Goal: Task Accomplishment & Management: Manage account settings

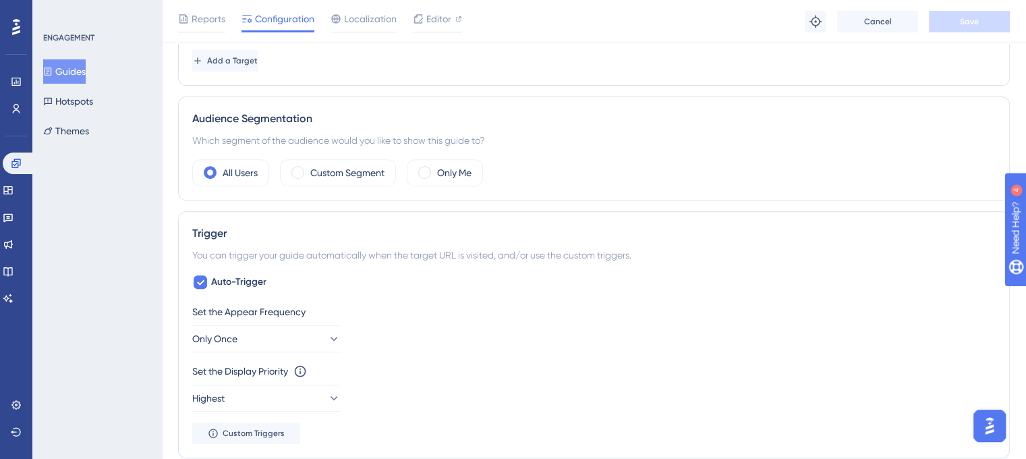
scroll to position [529, 0]
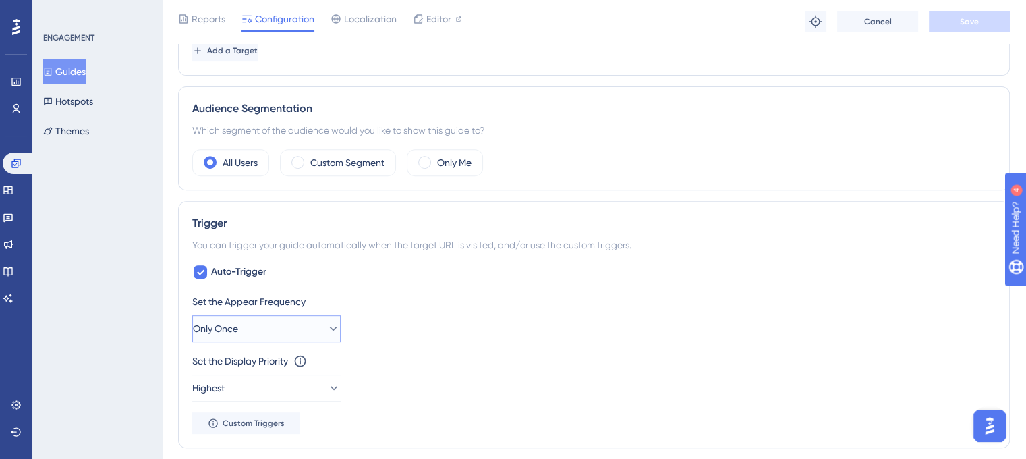
click at [285, 331] on button "Only Once" at bounding box center [266, 328] width 148 height 27
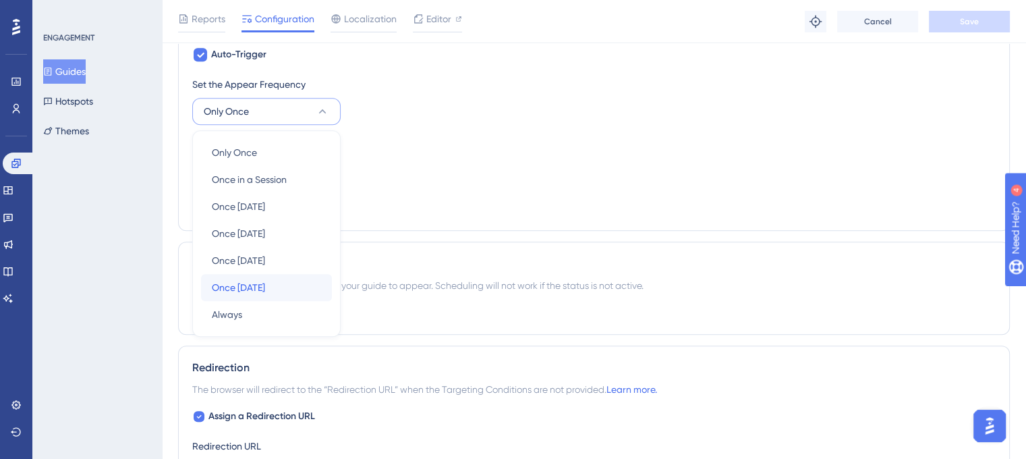
click at [265, 282] on span "Once [DATE]" at bounding box center [238, 287] width 53 height 16
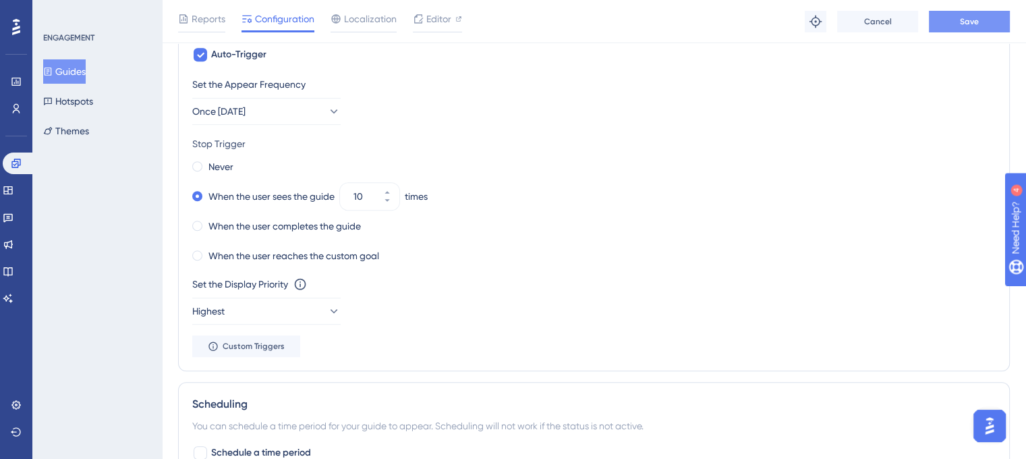
click at [977, 21] on span "Save" at bounding box center [969, 21] width 19 height 11
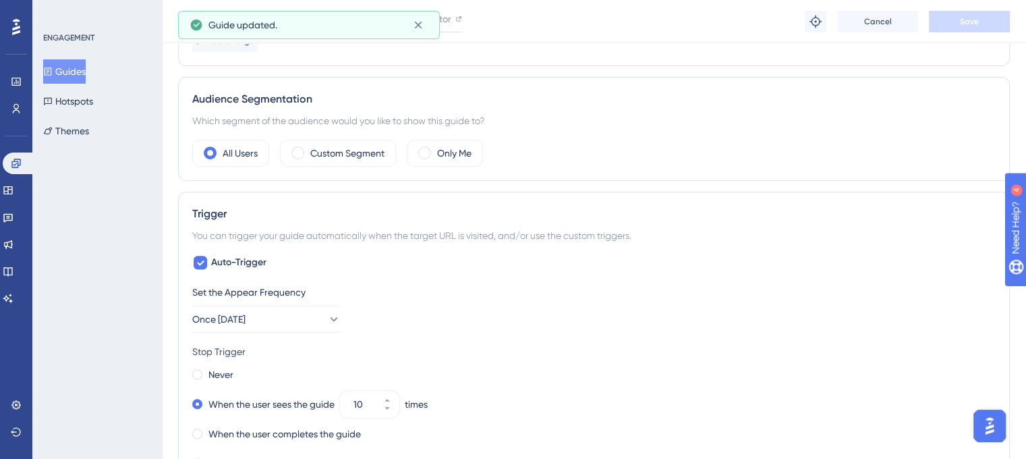
scroll to position [0, 3]
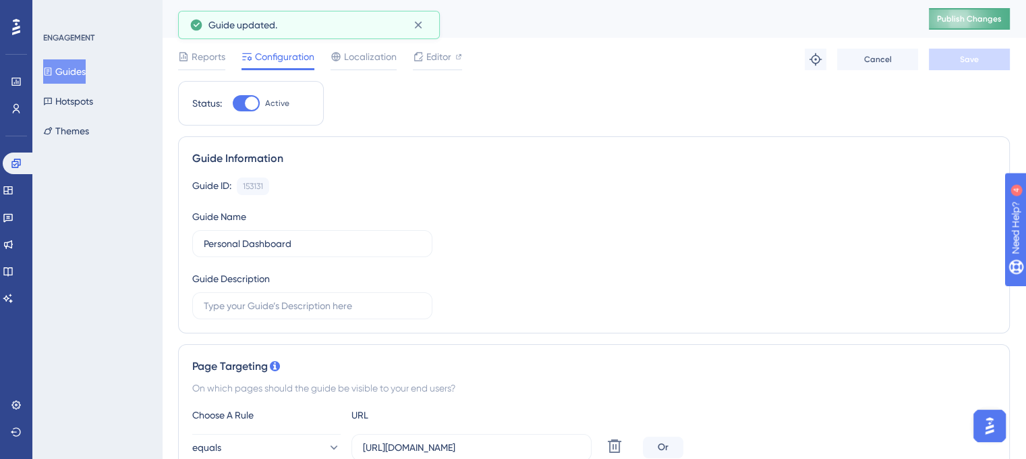
click at [977, 18] on span "Publish Changes" at bounding box center [969, 18] width 65 height 11
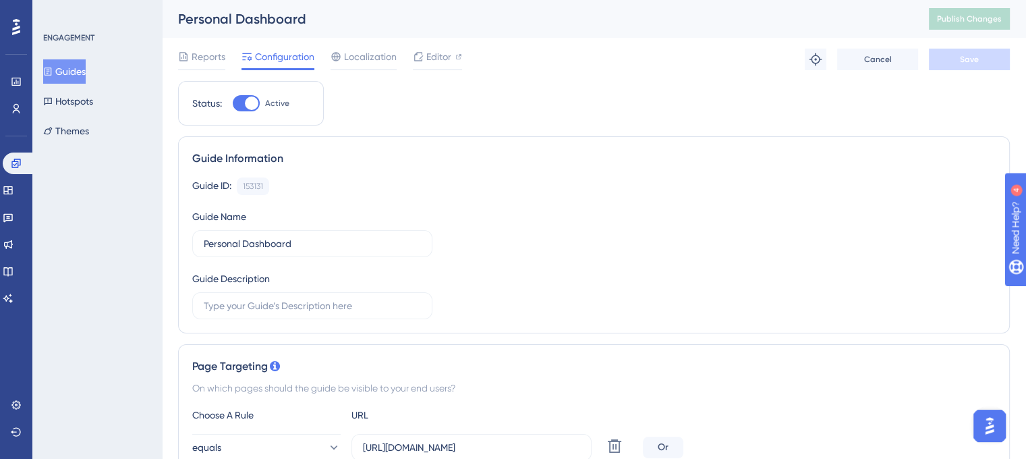
click at [199, 48] on div "Reports Configuration Localization Editor Troubleshoot Cancel Save" at bounding box center [594, 59] width 832 height 43
click at [192, 55] on span "Reports" at bounding box center [209, 57] width 34 height 16
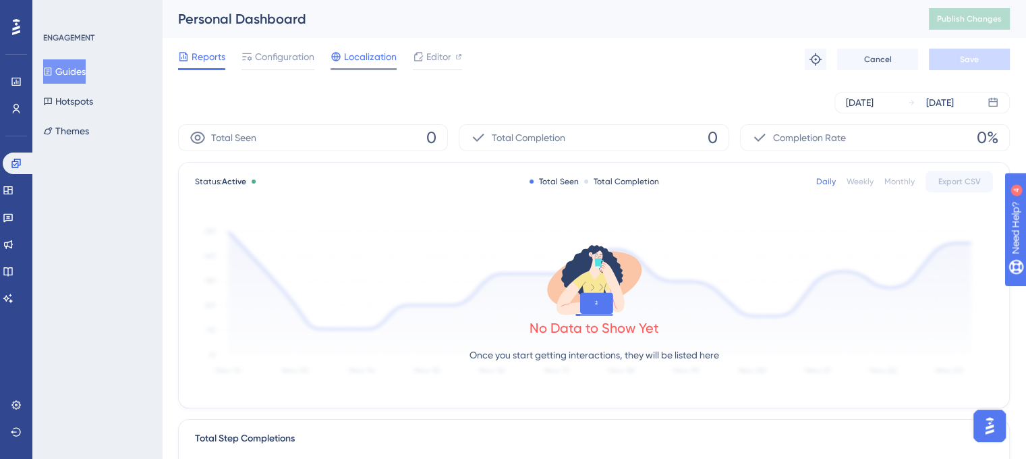
click at [364, 49] on span "Localization" at bounding box center [370, 57] width 53 height 16
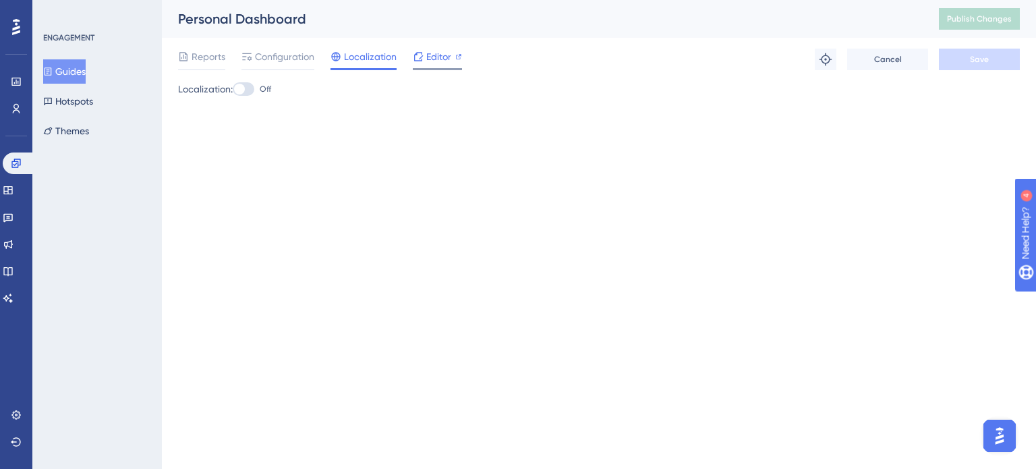
click at [449, 60] on span "Editor" at bounding box center [438, 57] width 25 height 16
click at [289, 63] on span "Configuration" at bounding box center [284, 57] width 59 height 16
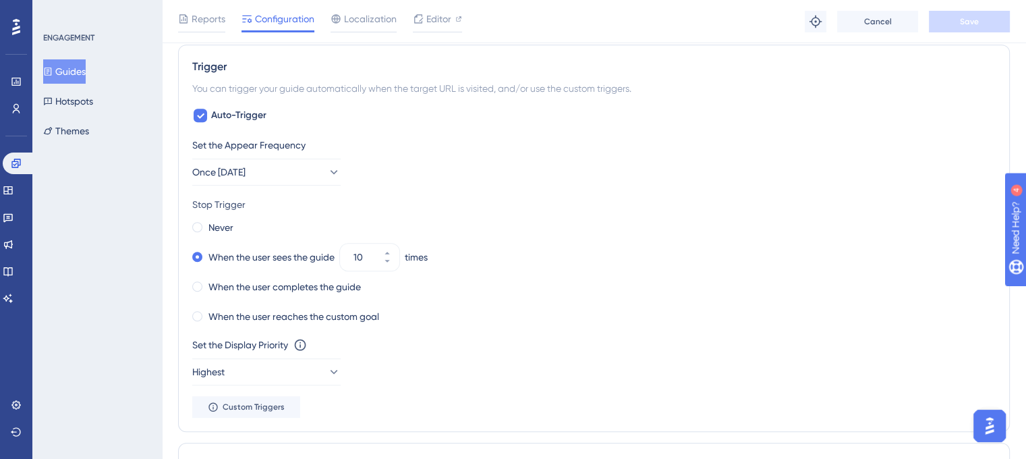
scroll to position [693, 0]
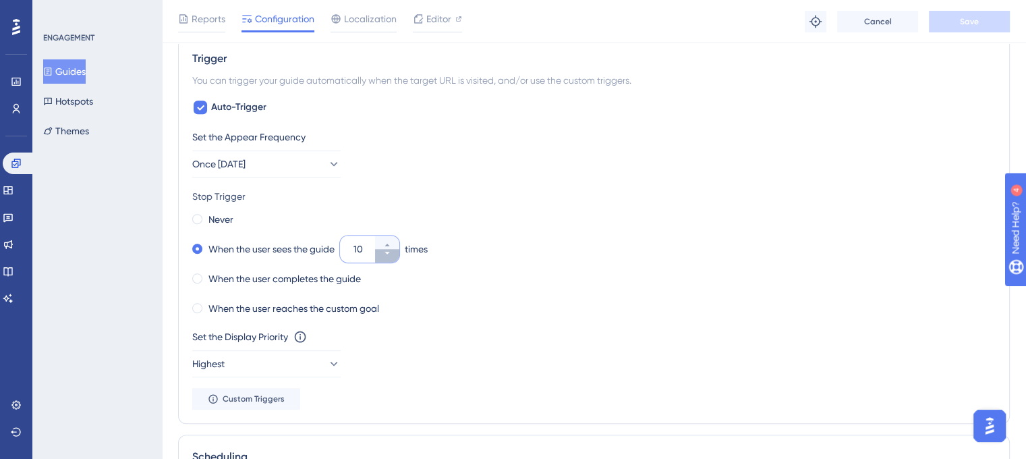
click at [386, 249] on icon at bounding box center [387, 253] width 8 height 8
click at [382, 253] on button "8" at bounding box center [387, 255] width 24 height 13
click at [382, 253] on button "7" at bounding box center [387, 255] width 24 height 13
type input "6"
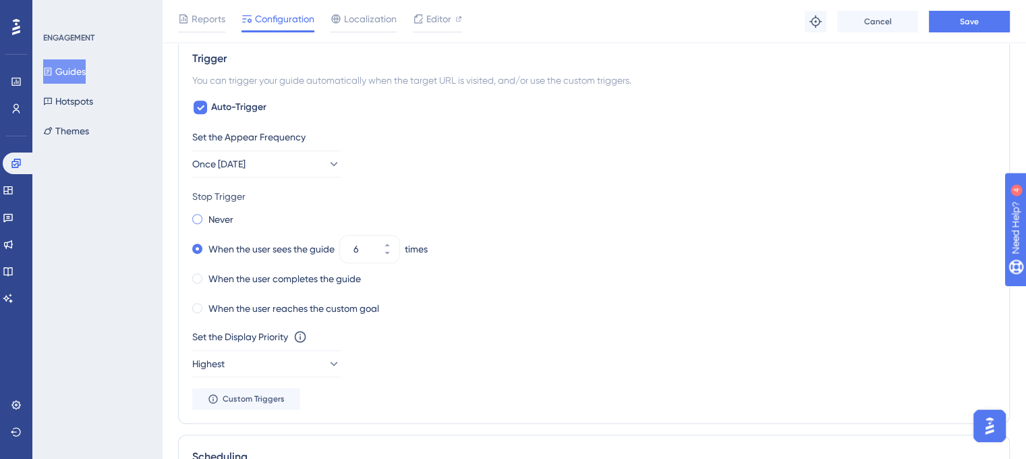
click at [215, 212] on label "Never" at bounding box center [220, 219] width 25 height 16
click at [231, 165] on span "Once [DATE]" at bounding box center [219, 164] width 53 height 16
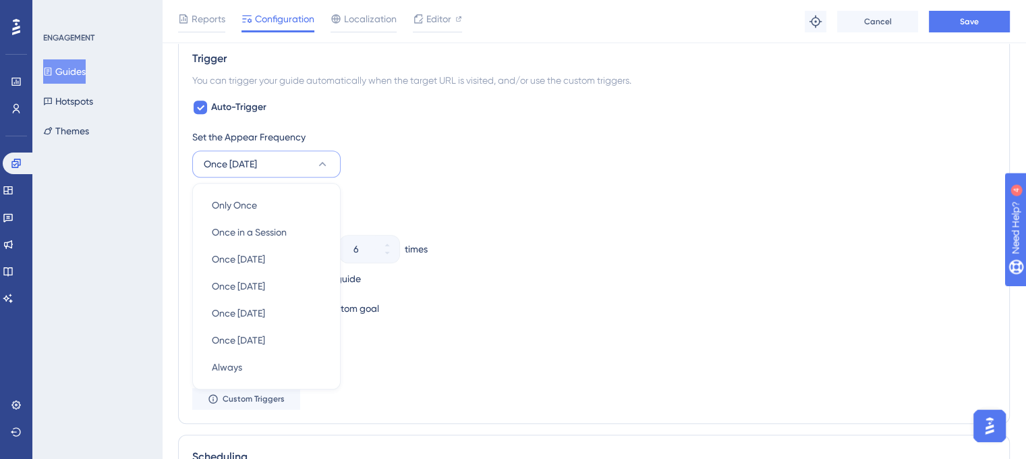
scroll to position [747, 0]
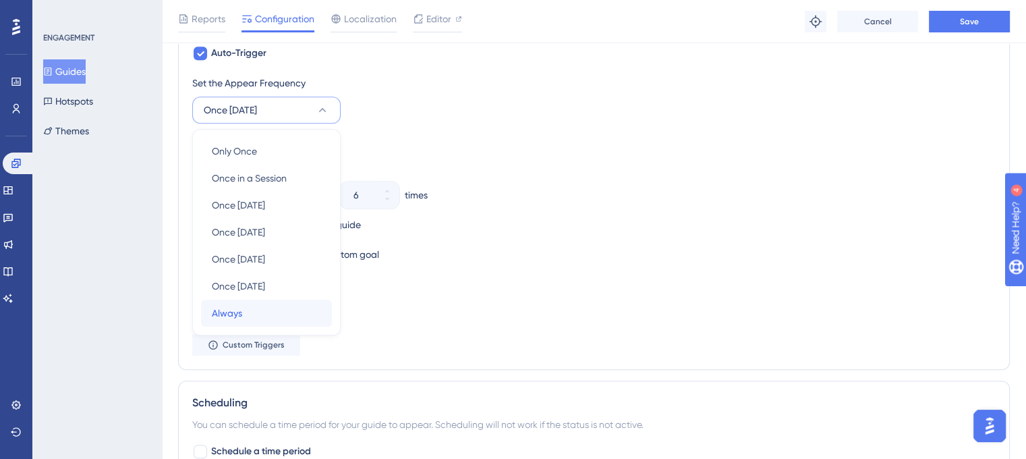
click at [233, 319] on div "Always Always" at bounding box center [266, 312] width 109 height 27
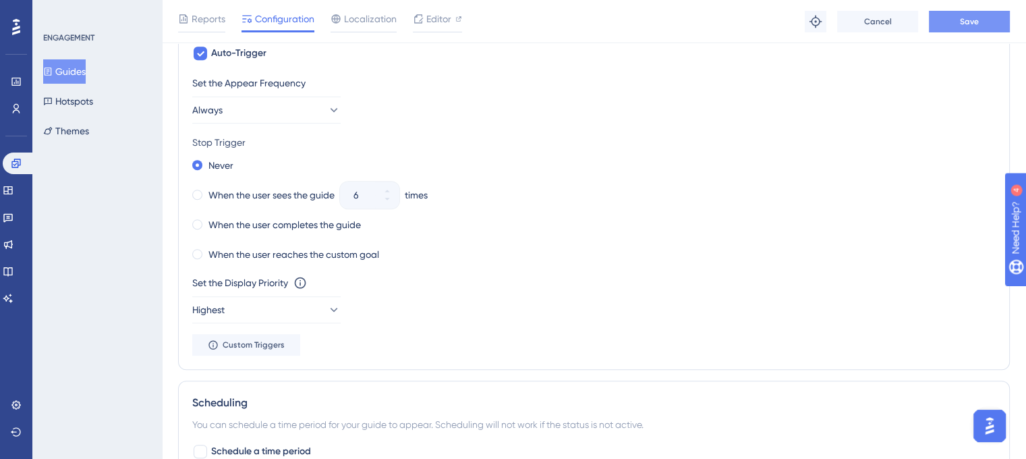
click at [969, 18] on span "Save" at bounding box center [969, 21] width 19 height 11
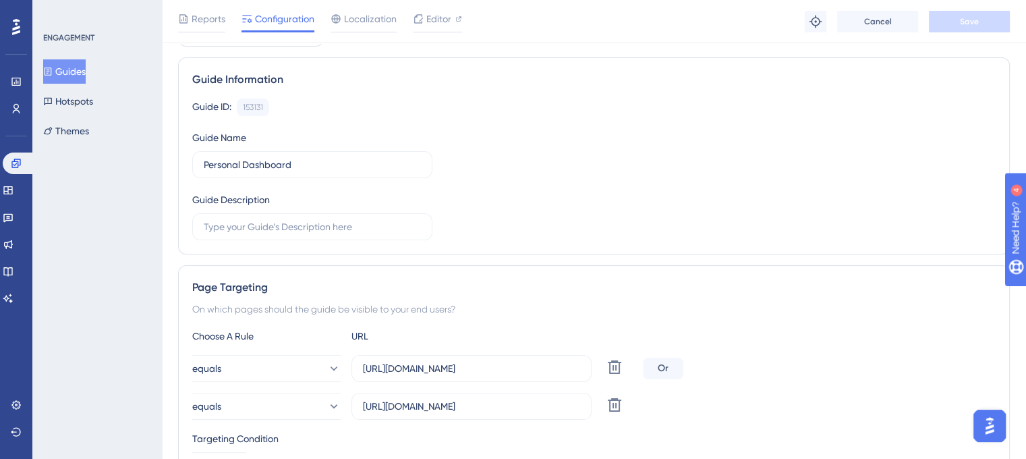
scroll to position [0, 0]
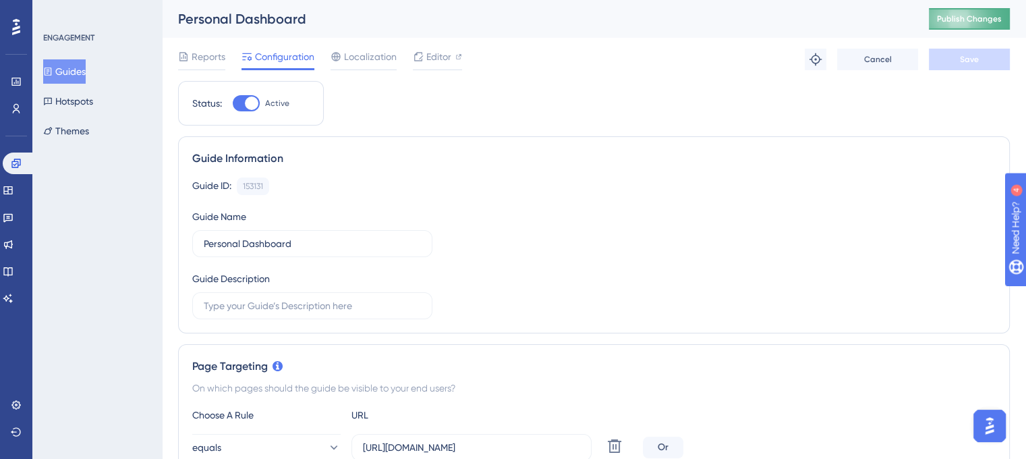
click at [989, 8] on button "Publish Changes" at bounding box center [969, 19] width 81 height 22
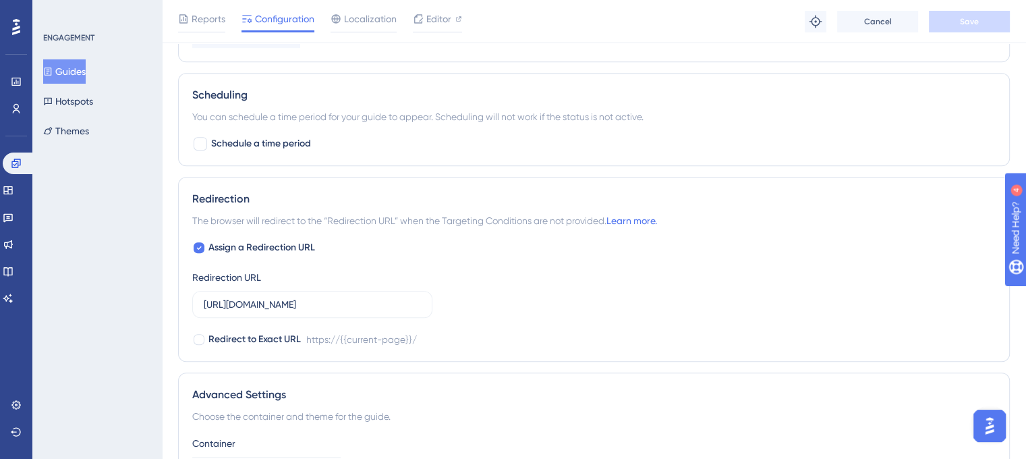
scroll to position [1058, 0]
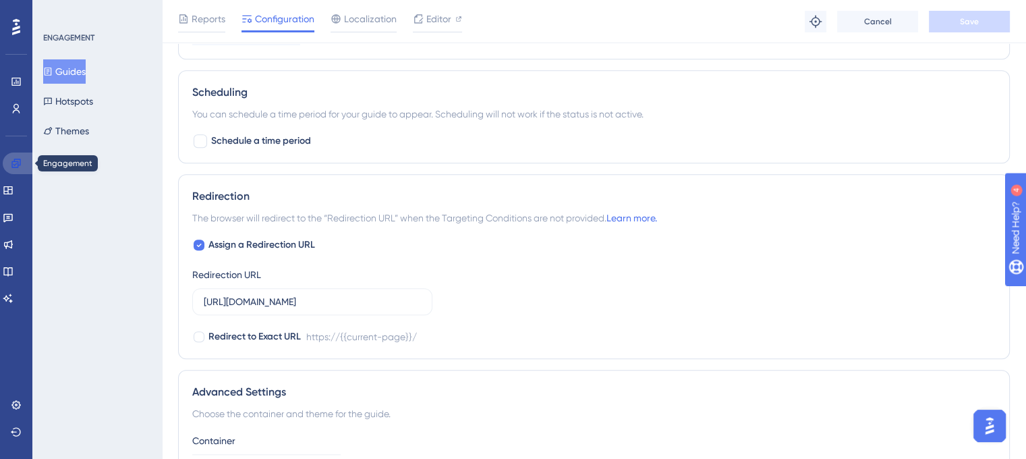
click at [11, 165] on icon at bounding box center [15, 163] width 9 height 9
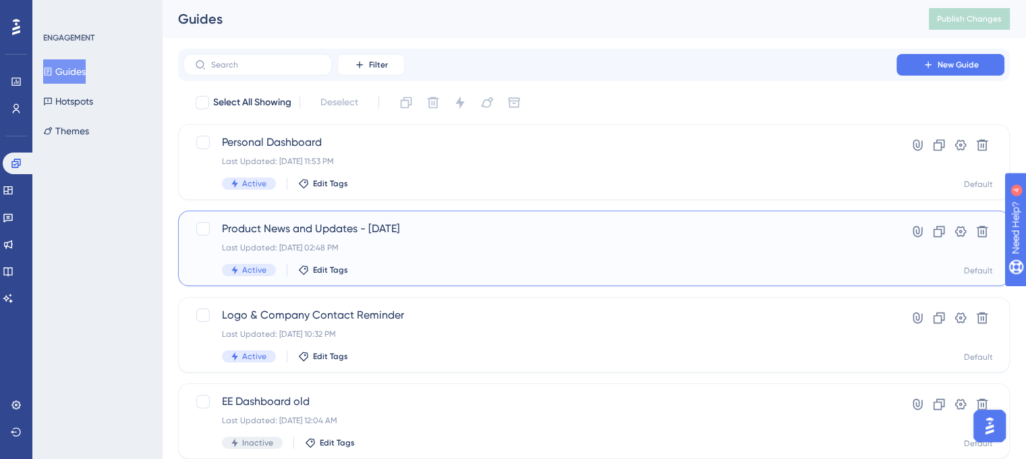
click at [289, 231] on span "Product News and Updates - [DATE]" at bounding box center [540, 229] width 636 height 16
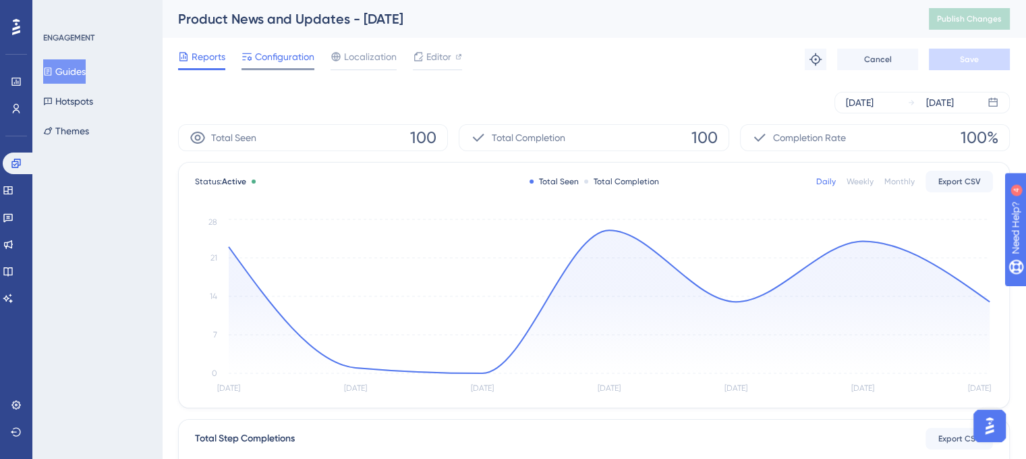
click at [296, 56] on span "Configuration" at bounding box center [284, 57] width 59 height 16
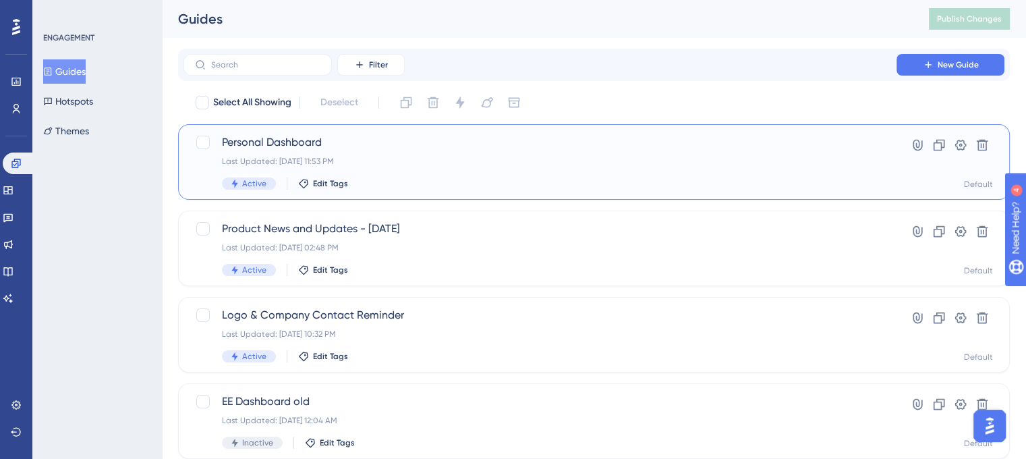
click at [302, 139] on span "Personal Dashboard" at bounding box center [540, 142] width 636 height 16
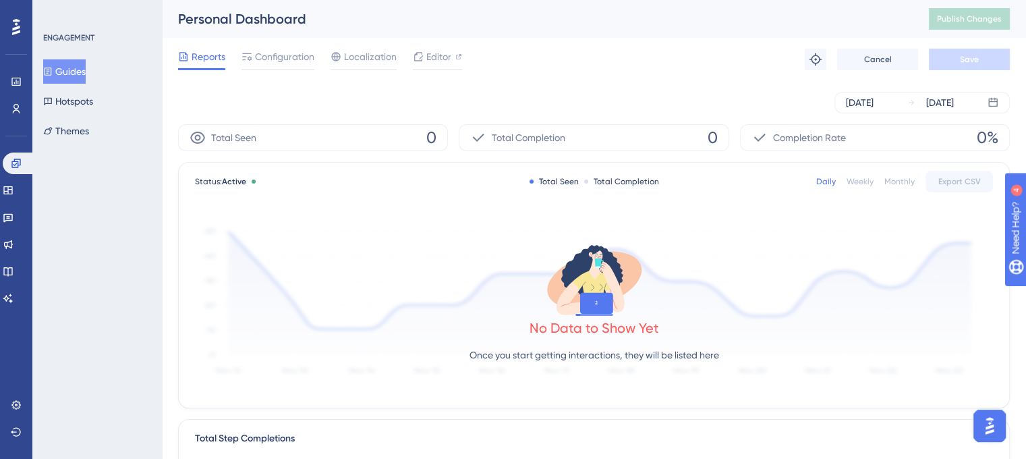
click at [302, 138] on div "Total Seen 0" at bounding box center [313, 137] width 270 height 27
click at [558, 140] on span "Total Completion" at bounding box center [529, 138] width 74 height 16
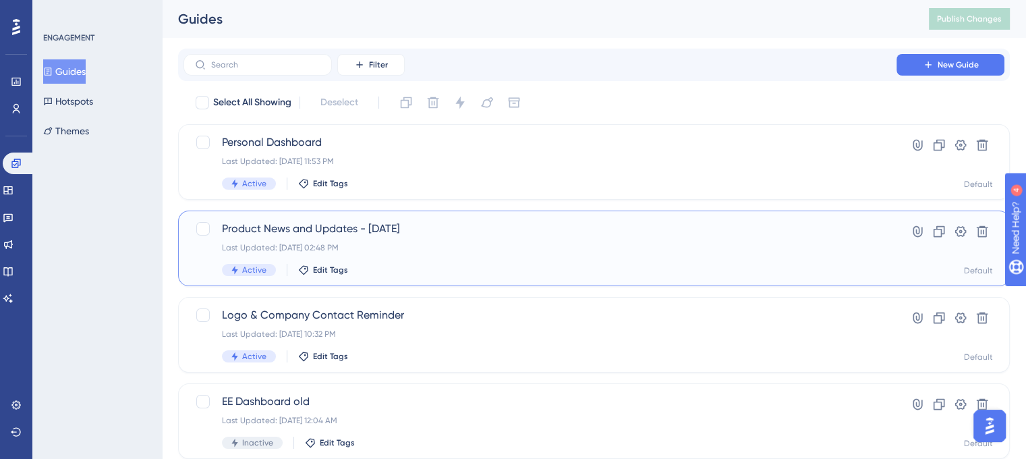
click at [302, 226] on span "Product News and Updates - [DATE]" at bounding box center [540, 229] width 636 height 16
click at [339, 223] on span "Product News and Updates - [DATE]" at bounding box center [540, 229] width 636 height 16
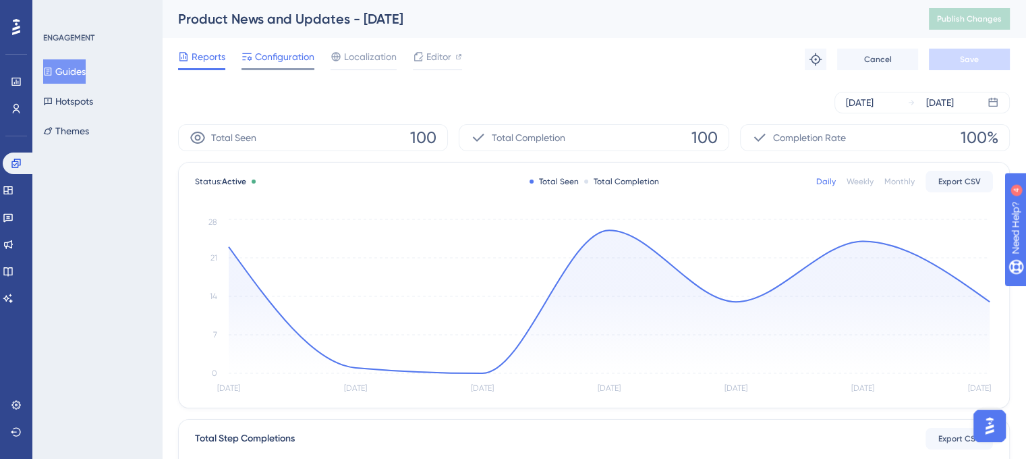
click at [281, 56] on span "Configuration" at bounding box center [284, 57] width 59 height 16
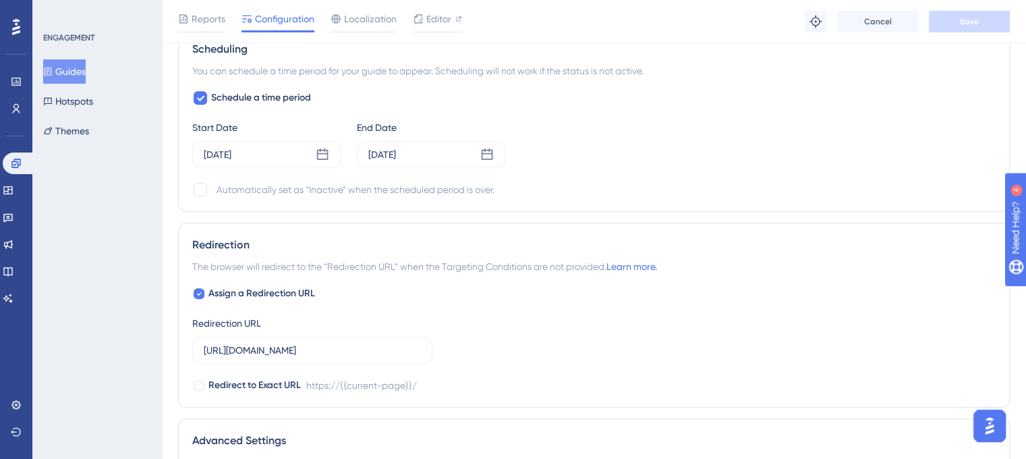
scroll to position [944, 0]
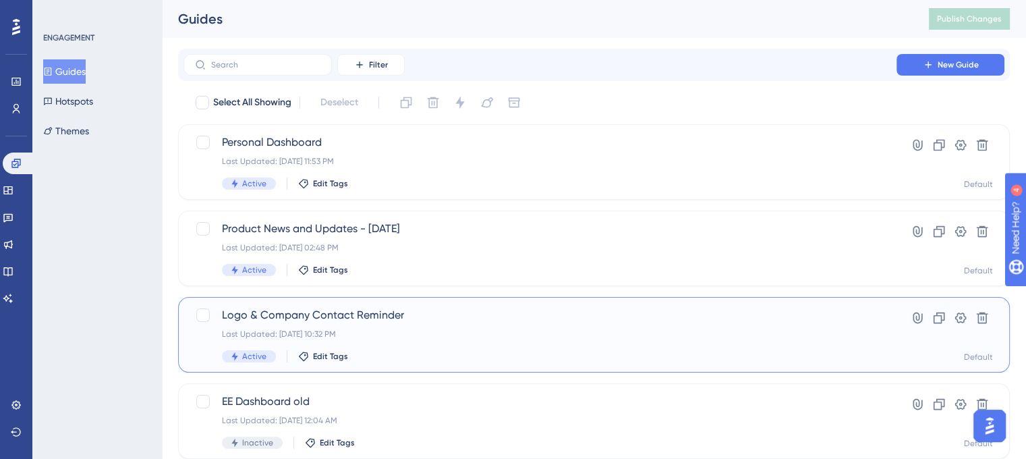
click at [322, 318] on span "Logo & Company Contact Reminder" at bounding box center [540, 315] width 636 height 16
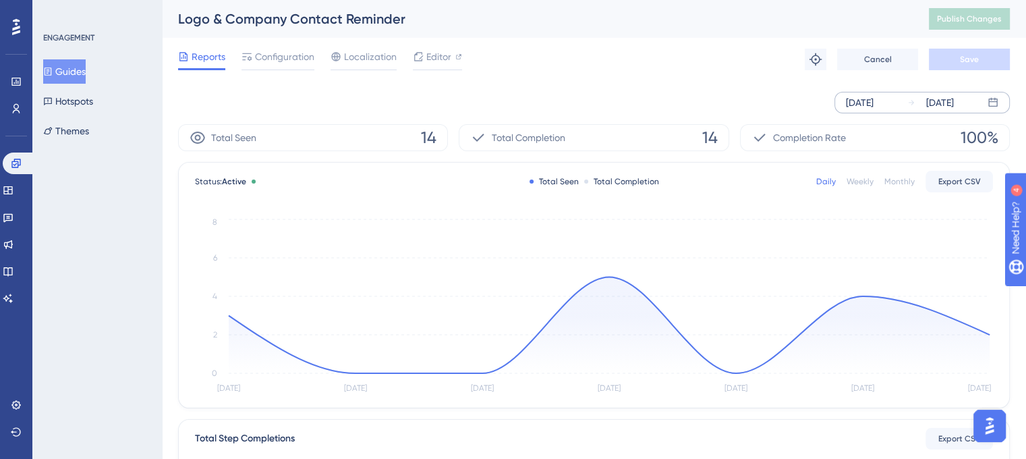
click at [873, 100] on div "[DATE]" at bounding box center [860, 102] width 28 height 16
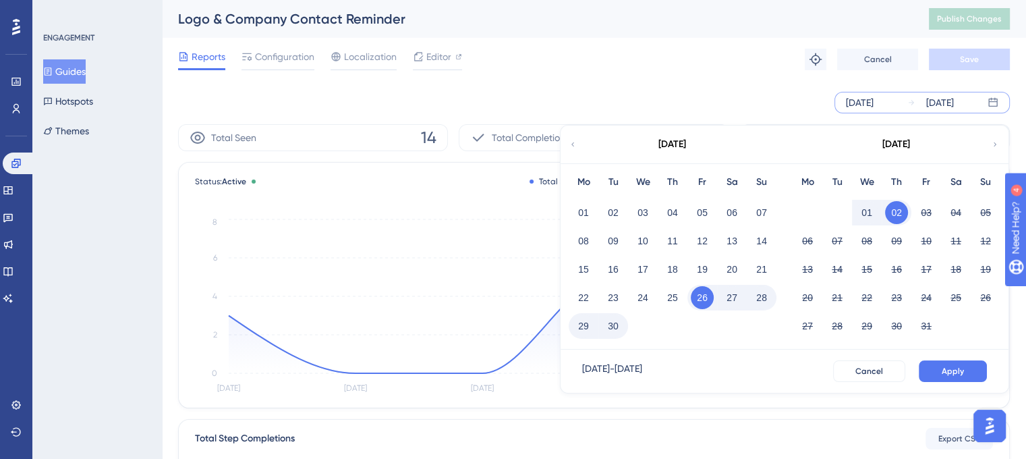
click at [571, 143] on icon at bounding box center [573, 144] width 8 height 12
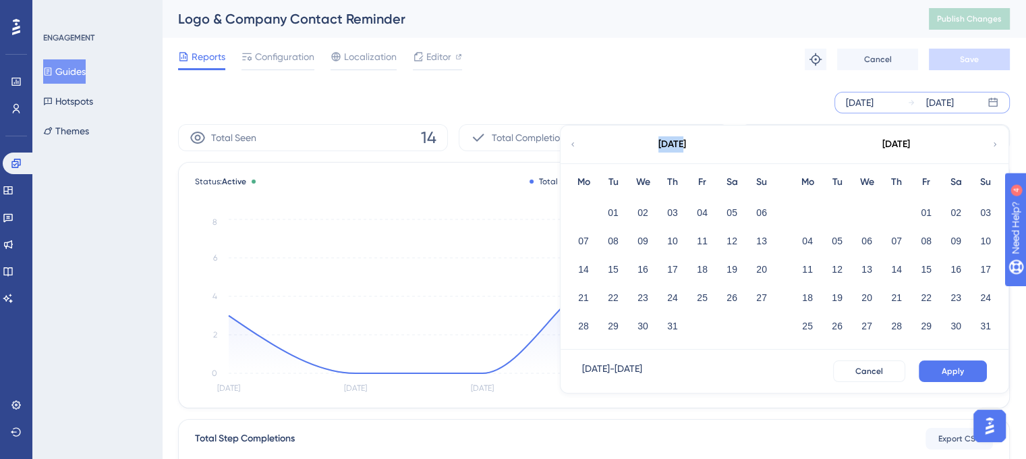
click at [571, 143] on icon at bounding box center [573, 144] width 8 height 12
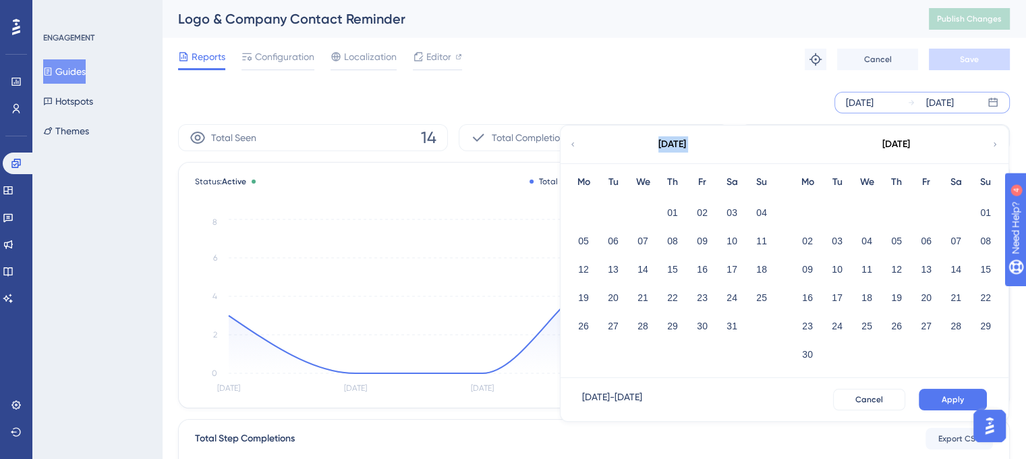
click at [571, 143] on icon at bounding box center [573, 144] width 8 height 12
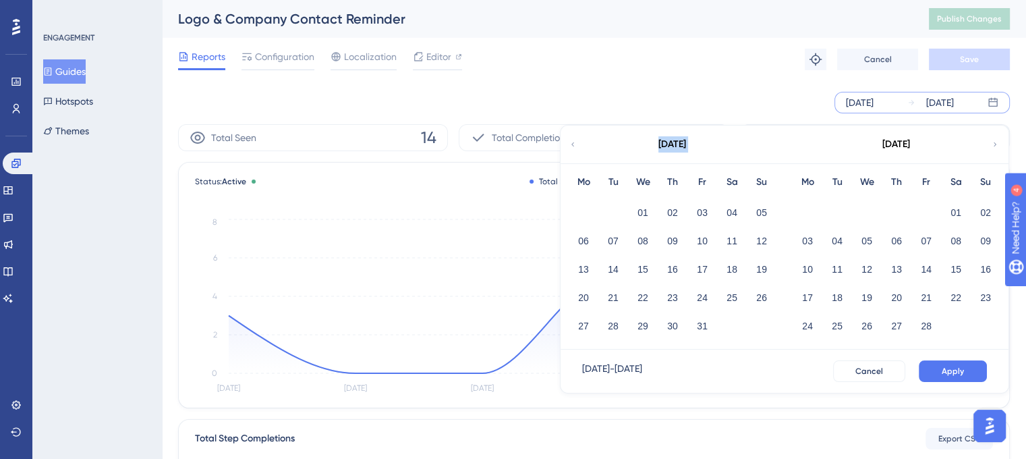
click at [571, 143] on icon at bounding box center [573, 144] width 8 height 12
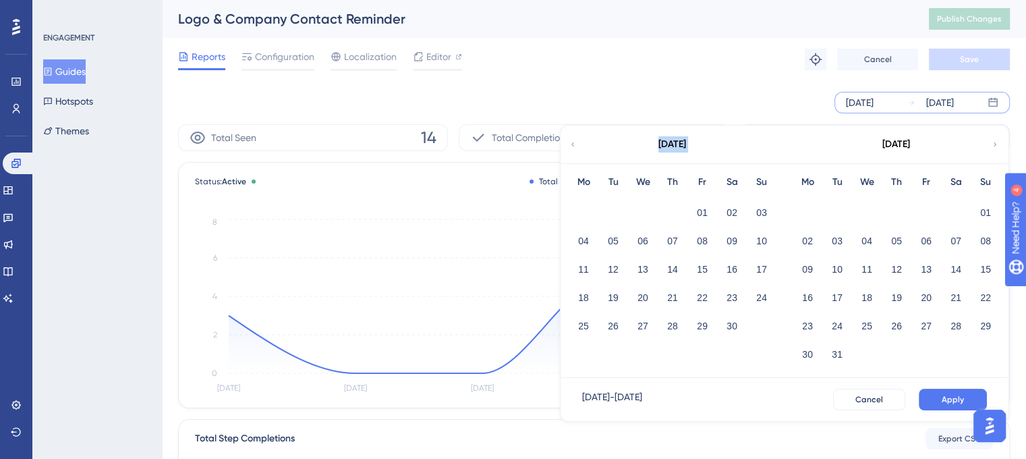
click at [571, 143] on icon at bounding box center [573, 144] width 8 height 12
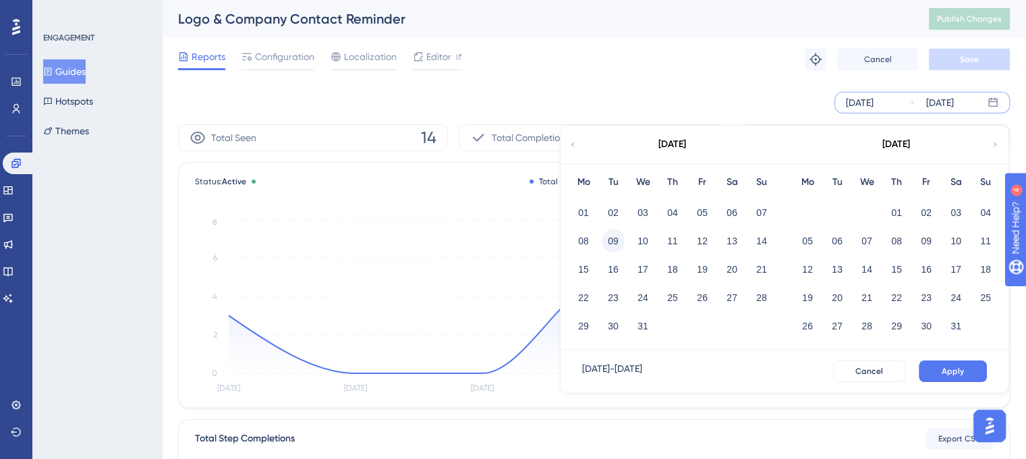
click at [619, 235] on button "09" at bounding box center [613, 240] width 23 height 23
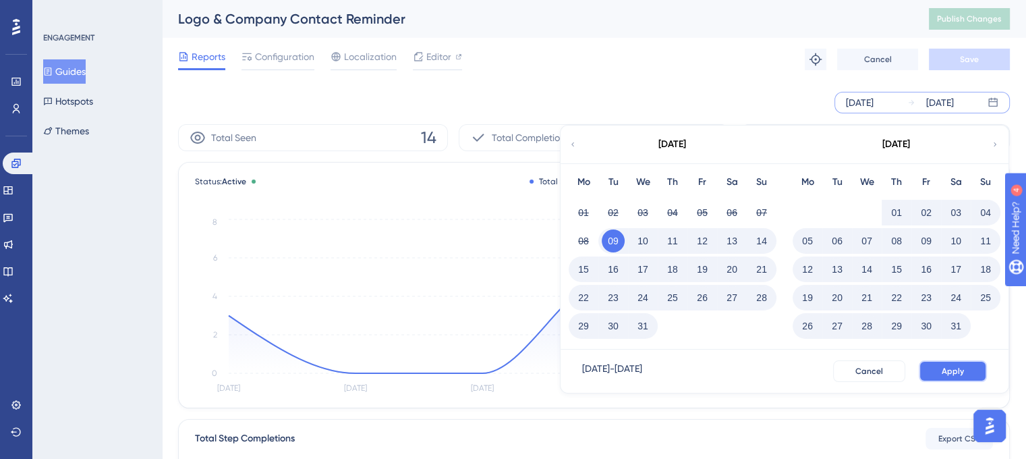
click at [942, 362] on button "Apply" at bounding box center [953, 371] width 68 height 22
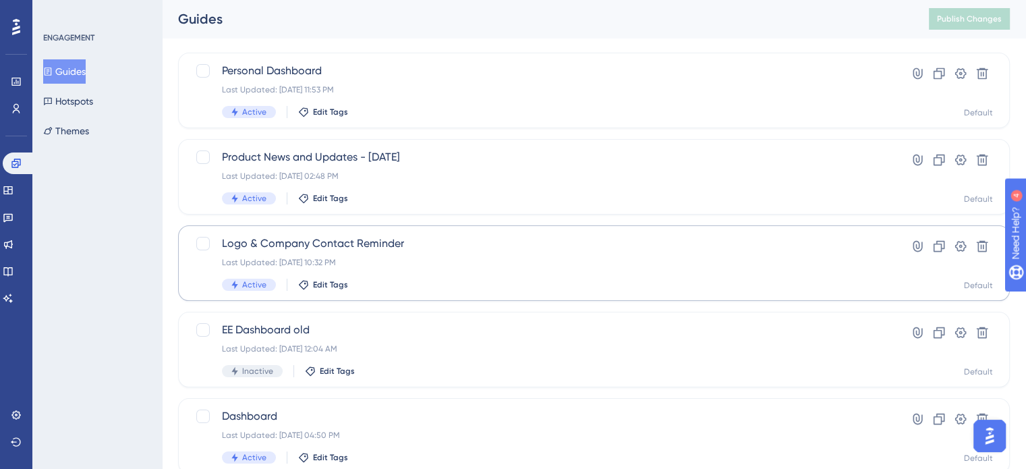
scroll to position [74, 0]
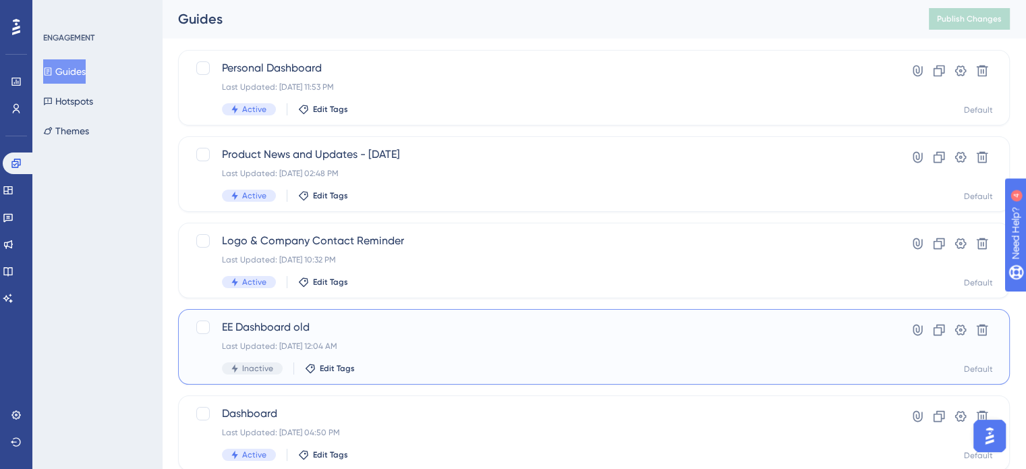
click at [293, 333] on span "EE Dashboard old" at bounding box center [540, 327] width 636 height 16
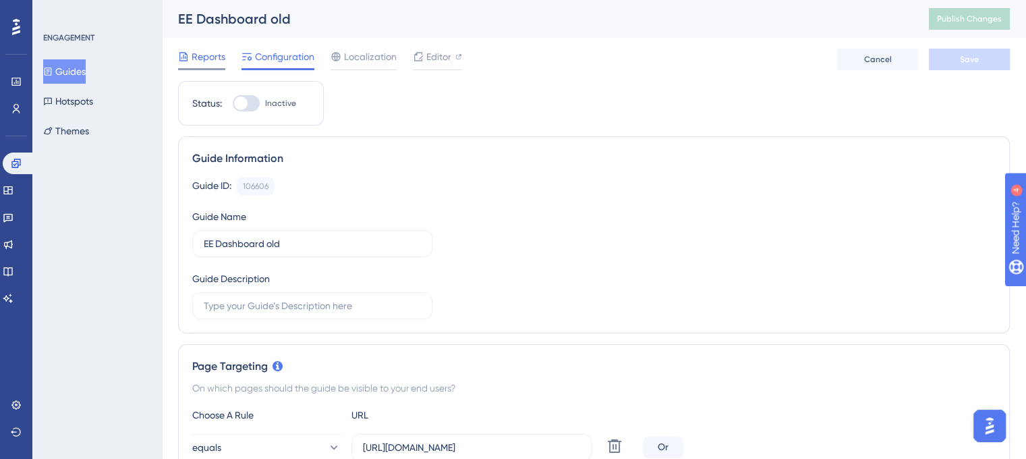
click at [198, 53] on span "Reports" at bounding box center [209, 57] width 34 height 16
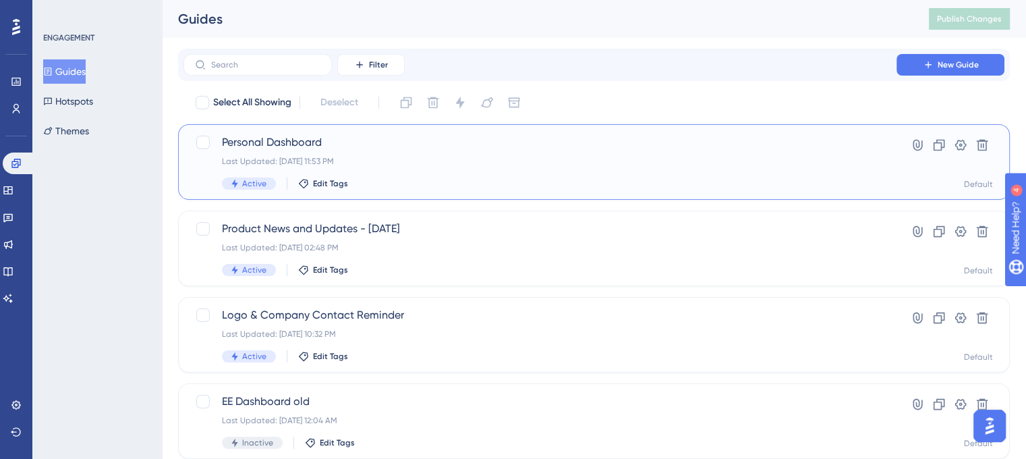
click at [280, 138] on span "Personal Dashboard" at bounding box center [540, 142] width 636 height 16
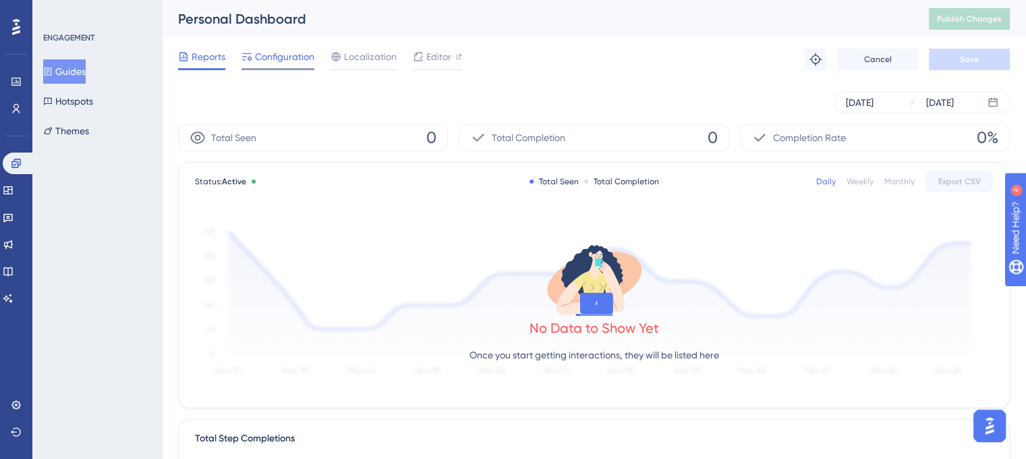
click at [293, 61] on span "Configuration" at bounding box center [284, 57] width 59 height 16
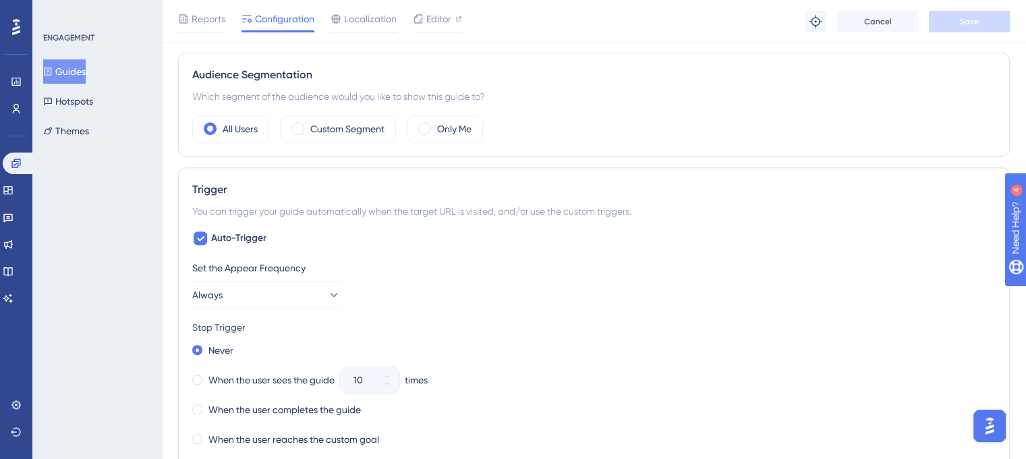
scroll to position [719, 9]
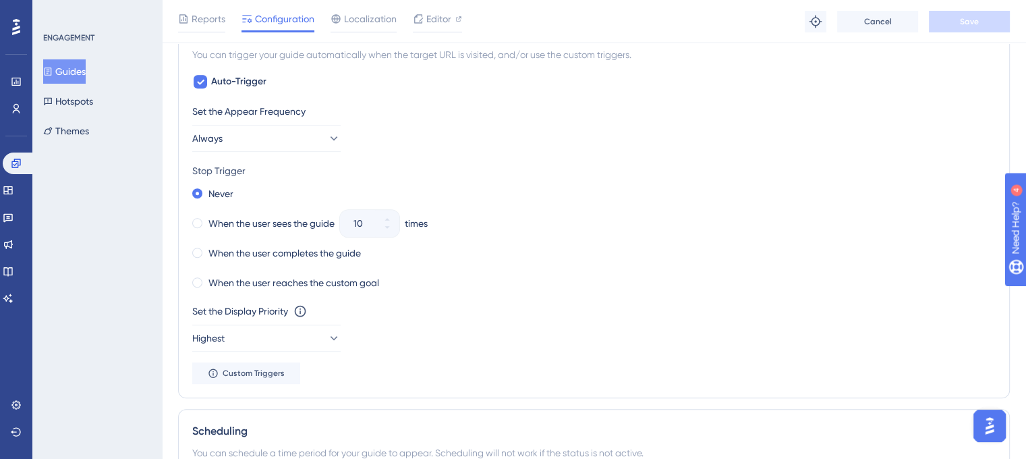
click at [204, 150] on div "Set the Appear Frequency Always Stop Trigger Never When the user sees the guide…" at bounding box center [593, 243] width 803 height 281
click at [213, 131] on span "Always" at bounding box center [208, 138] width 30 height 16
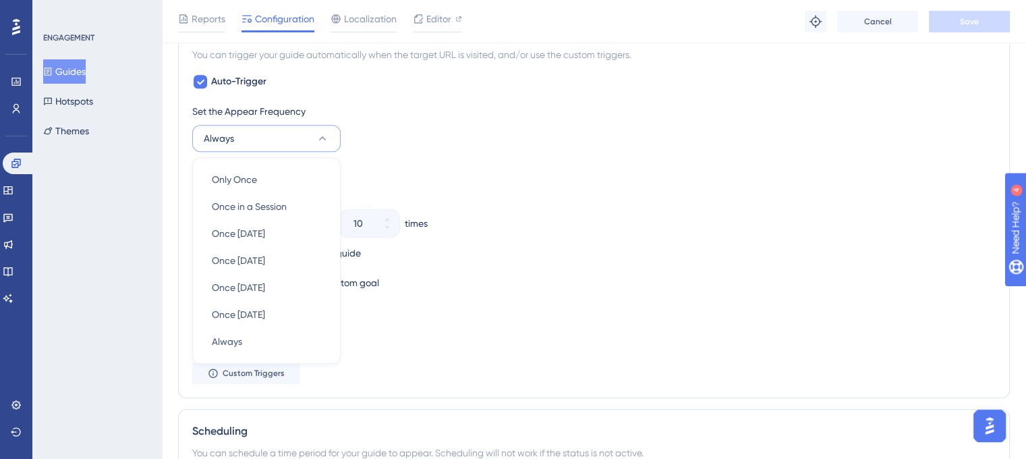
scroll to position [747, 9]
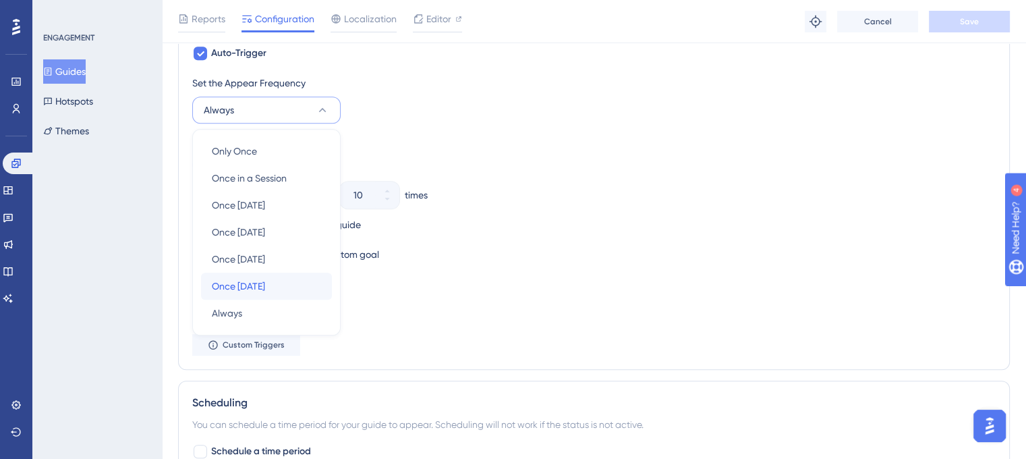
click at [261, 286] on span "Once [DATE]" at bounding box center [238, 286] width 53 height 16
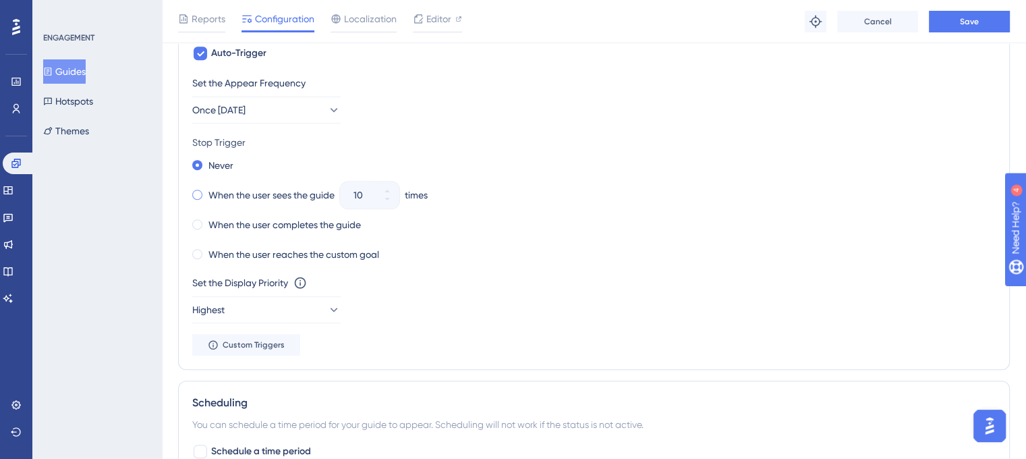
click at [208, 192] on label "When the user sees the guide" at bounding box center [271, 195] width 126 height 16
click at [383, 196] on icon at bounding box center [387, 199] width 8 height 8
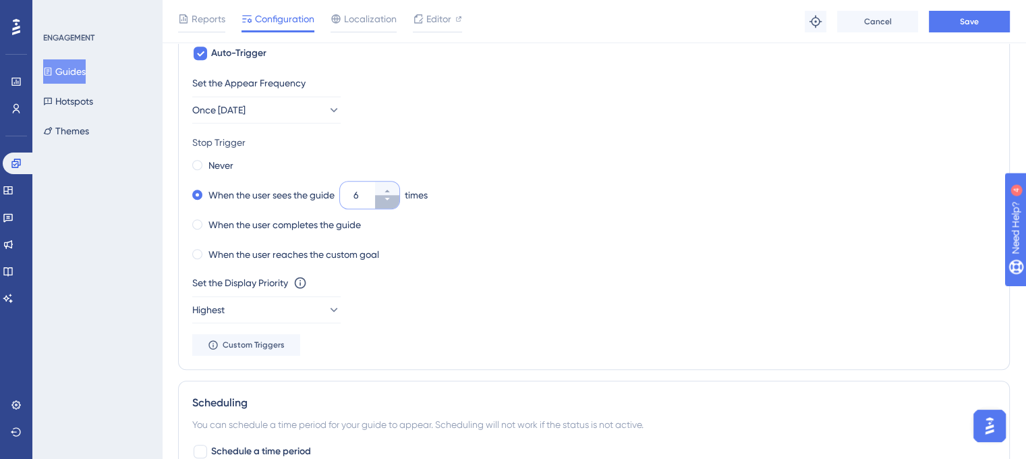
click at [383, 196] on icon at bounding box center [387, 199] width 8 height 8
type input "5"
click at [994, 26] on button "Save" at bounding box center [969, 22] width 81 height 22
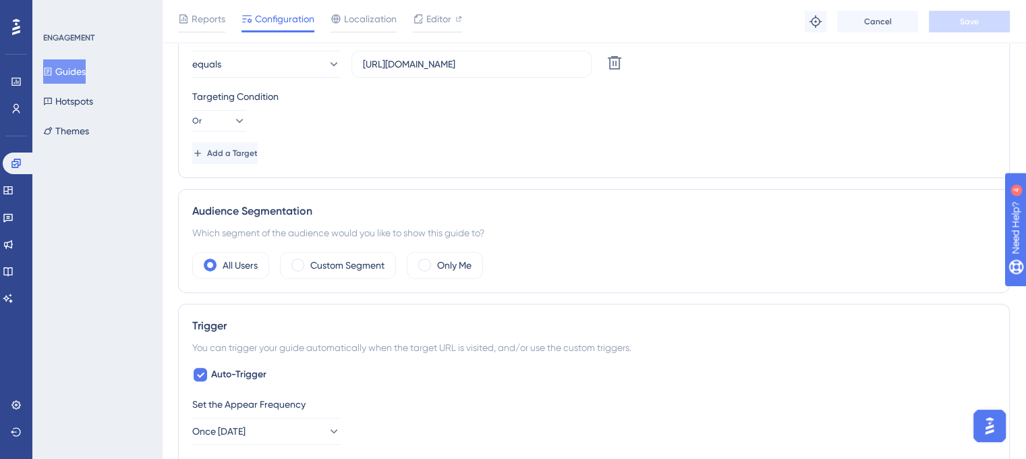
scroll to position [0, 9]
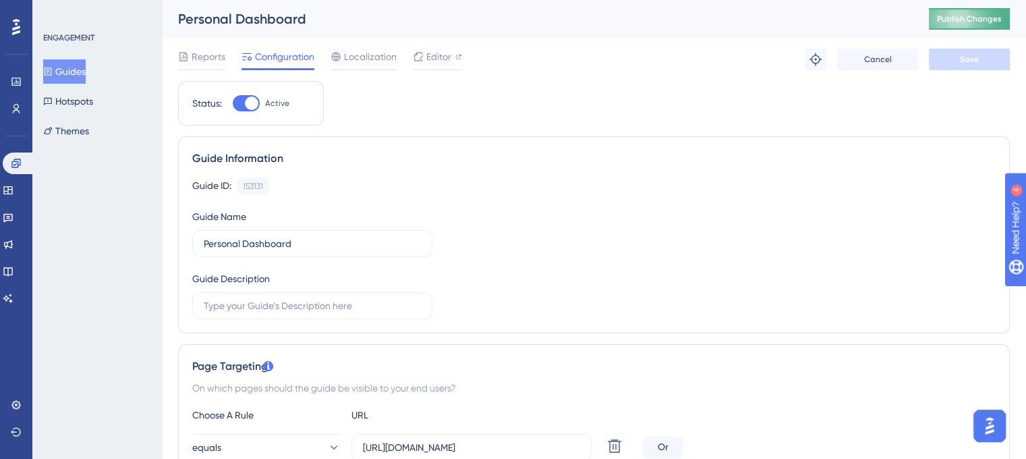
click at [950, 20] on button "Publish Changes" at bounding box center [969, 19] width 81 height 22
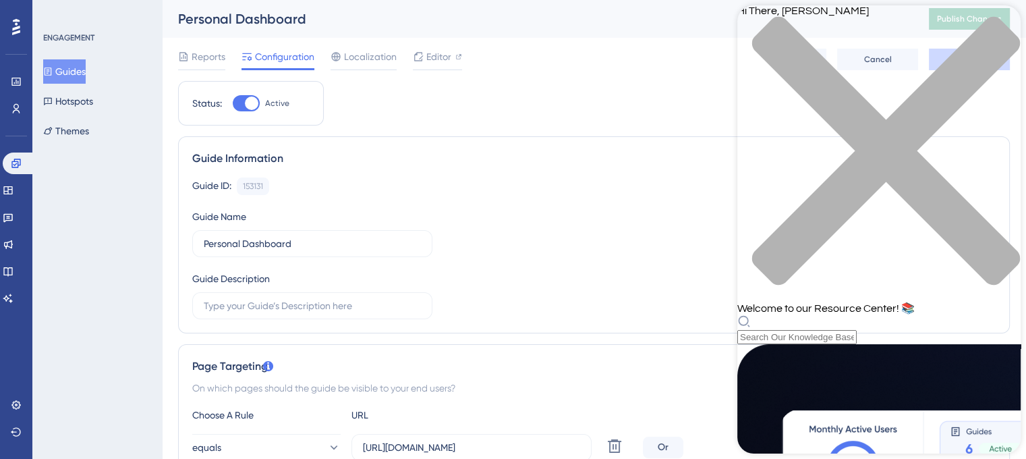
click at [1000, 28] on icon "close resource center" at bounding box center [886, 151] width 268 height 268
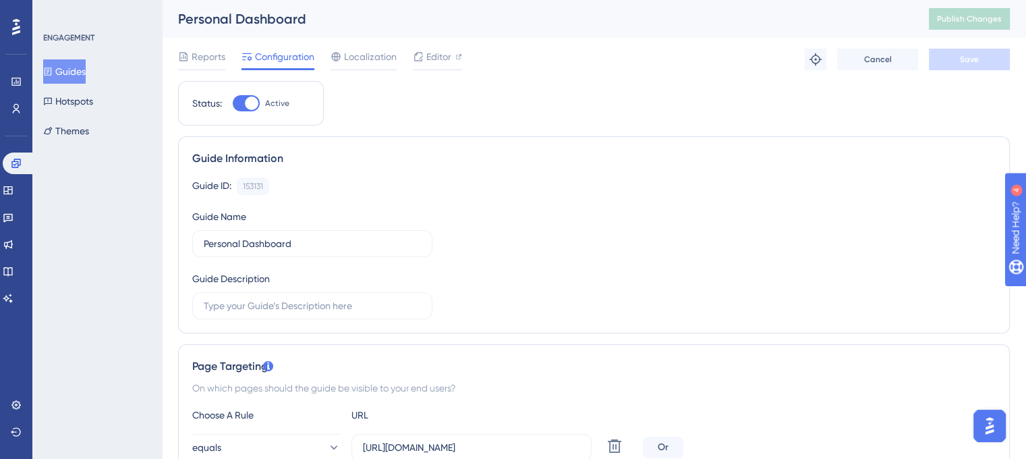
click at [994, 426] on img "Open AI Assistant Launcher" at bounding box center [989, 425] width 24 height 24
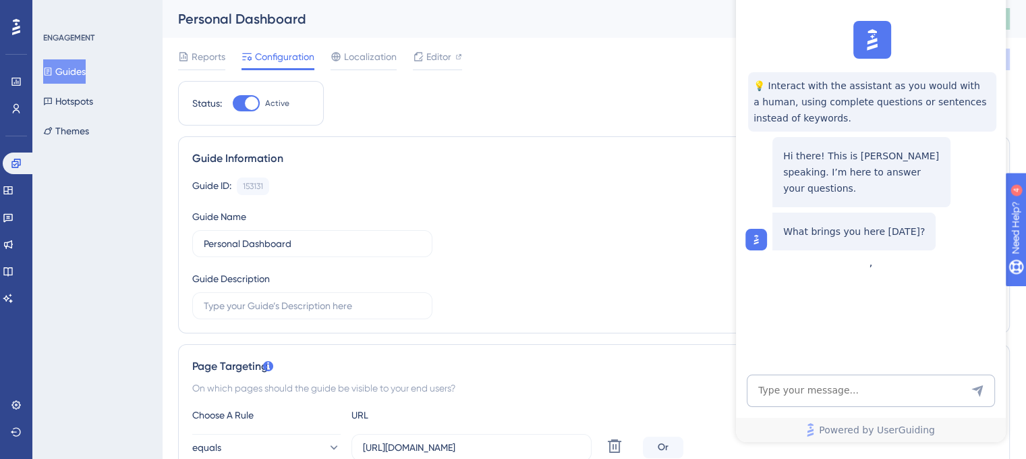
scroll to position [0, 0]
click at [680, 288] on div "Guide ID: 153131 Copy Guide Name Personal Dashboard Guide Description" at bounding box center [593, 248] width 803 height 142
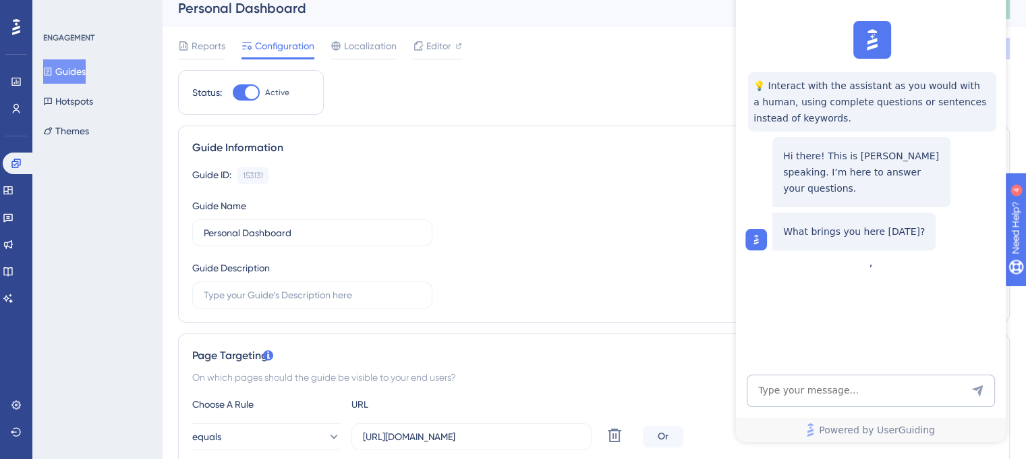
scroll to position [71, 0]
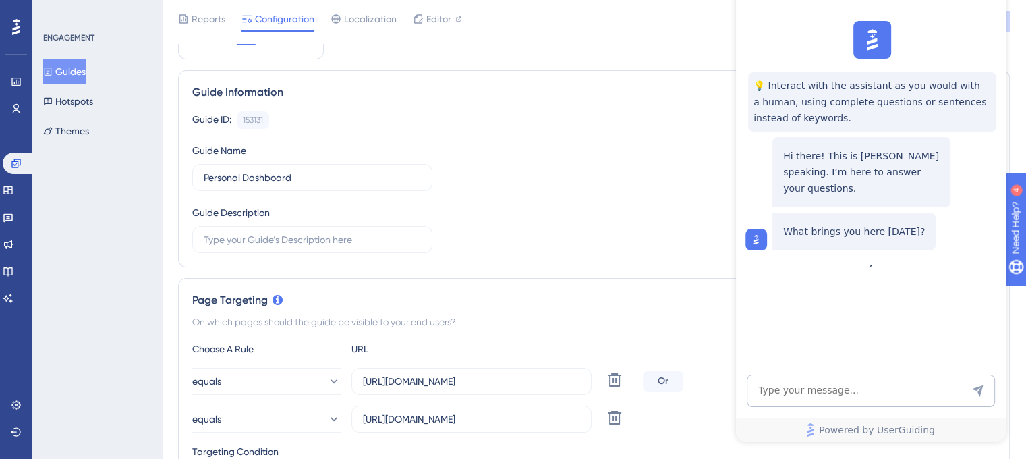
click at [965, 21] on div "💡 Interact with the assistant as you would with a human, using complete questio…" at bounding box center [870, 136] width 270 height 240
click at [873, 439] on link "Powered by UserGuiding" at bounding box center [871, 430] width 270 height 24
click at [588, 84] on div "Guide Information" at bounding box center [593, 92] width 803 height 16
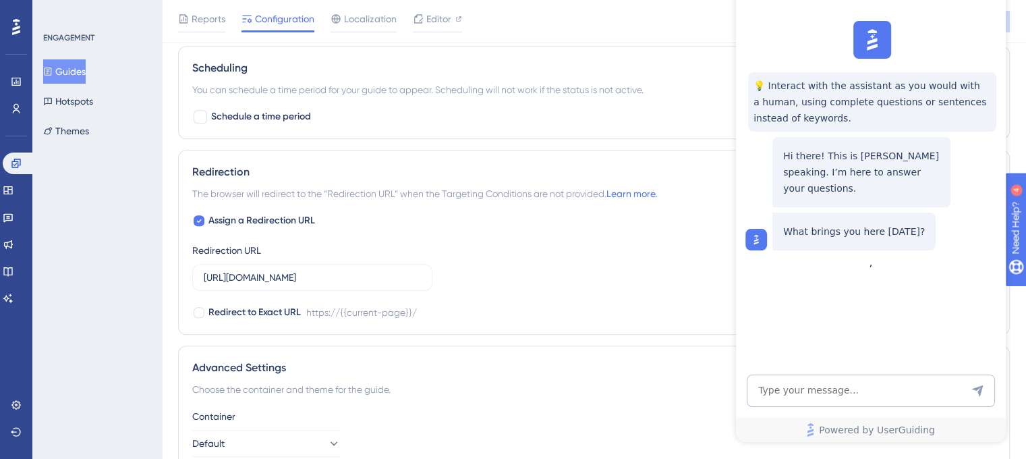
scroll to position [1082, 0]
